Goal: Navigation & Orientation: Find specific page/section

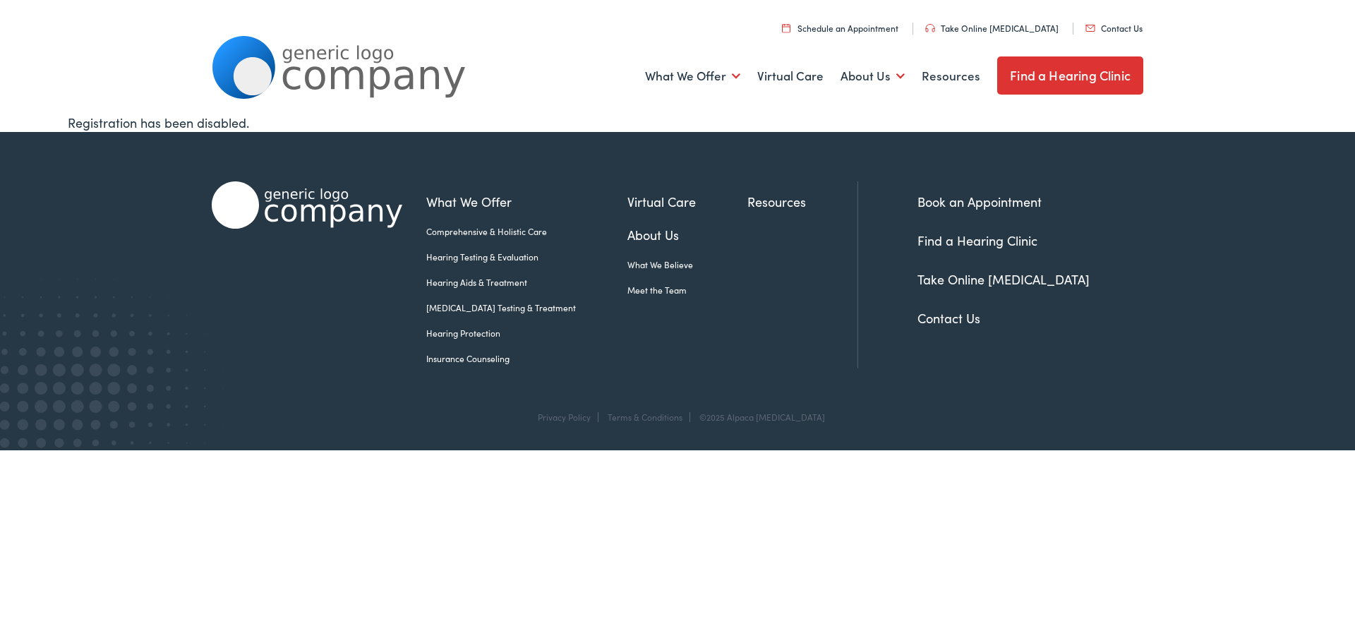
click at [985, 238] on link "Find a Hearing Clinic" at bounding box center [978, 240] width 120 height 18
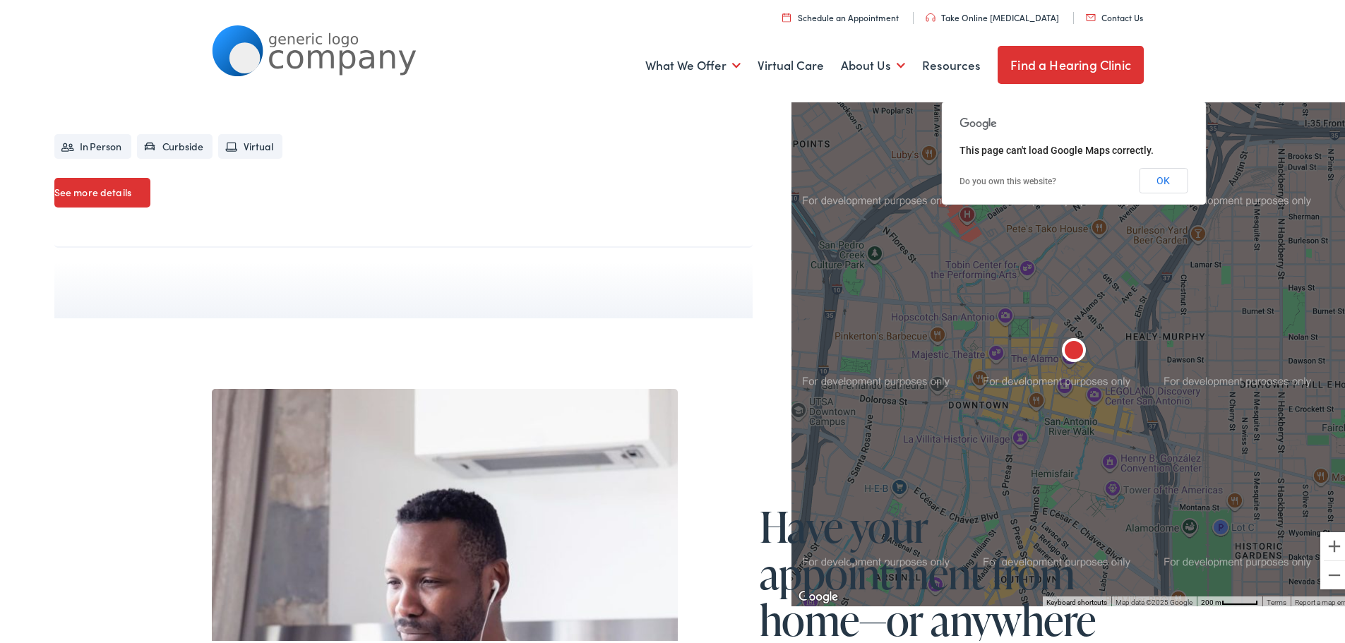
scroll to position [776, 0]
